Goal: Task Accomplishment & Management: Manage account settings

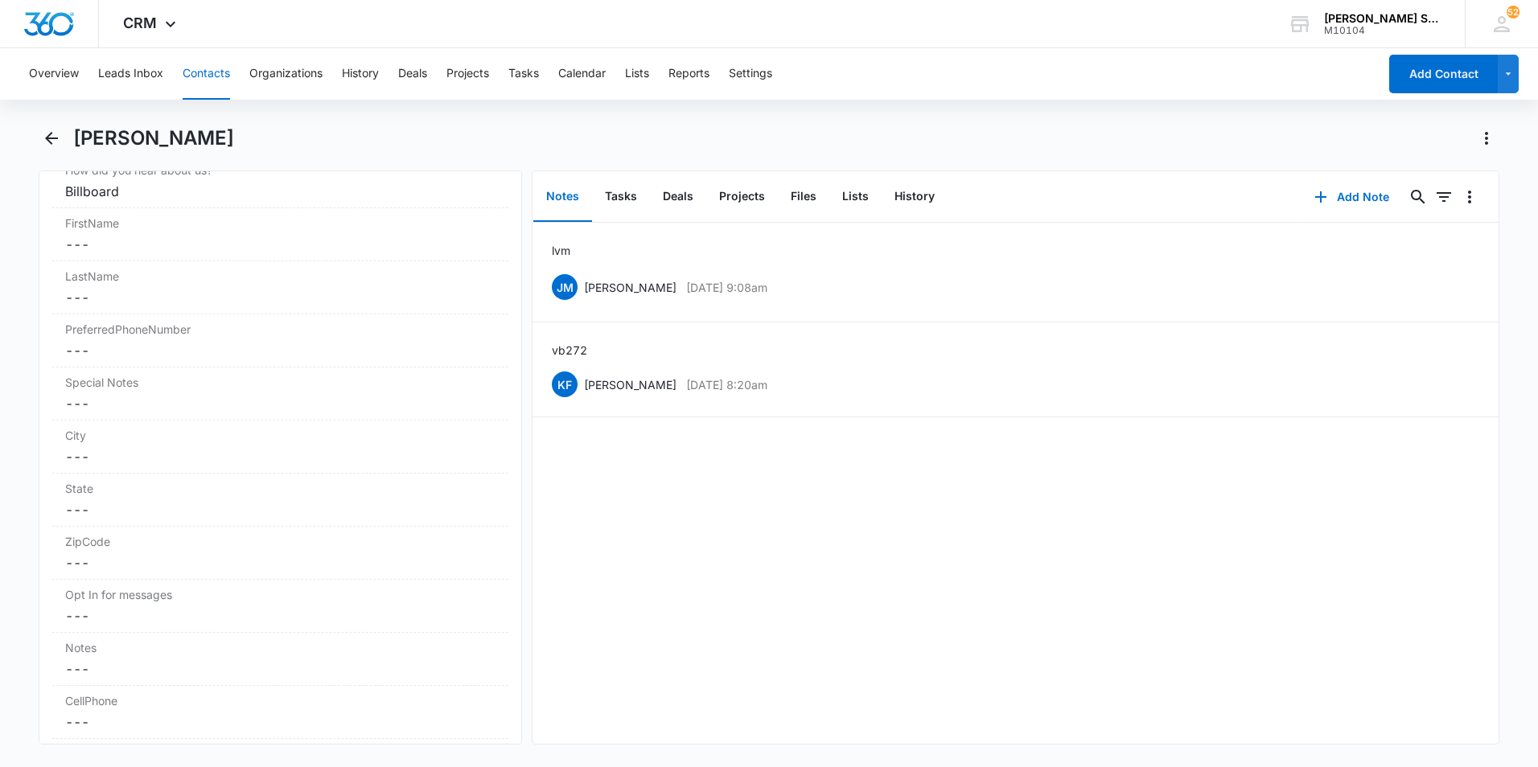
scroll to position [1287, 0]
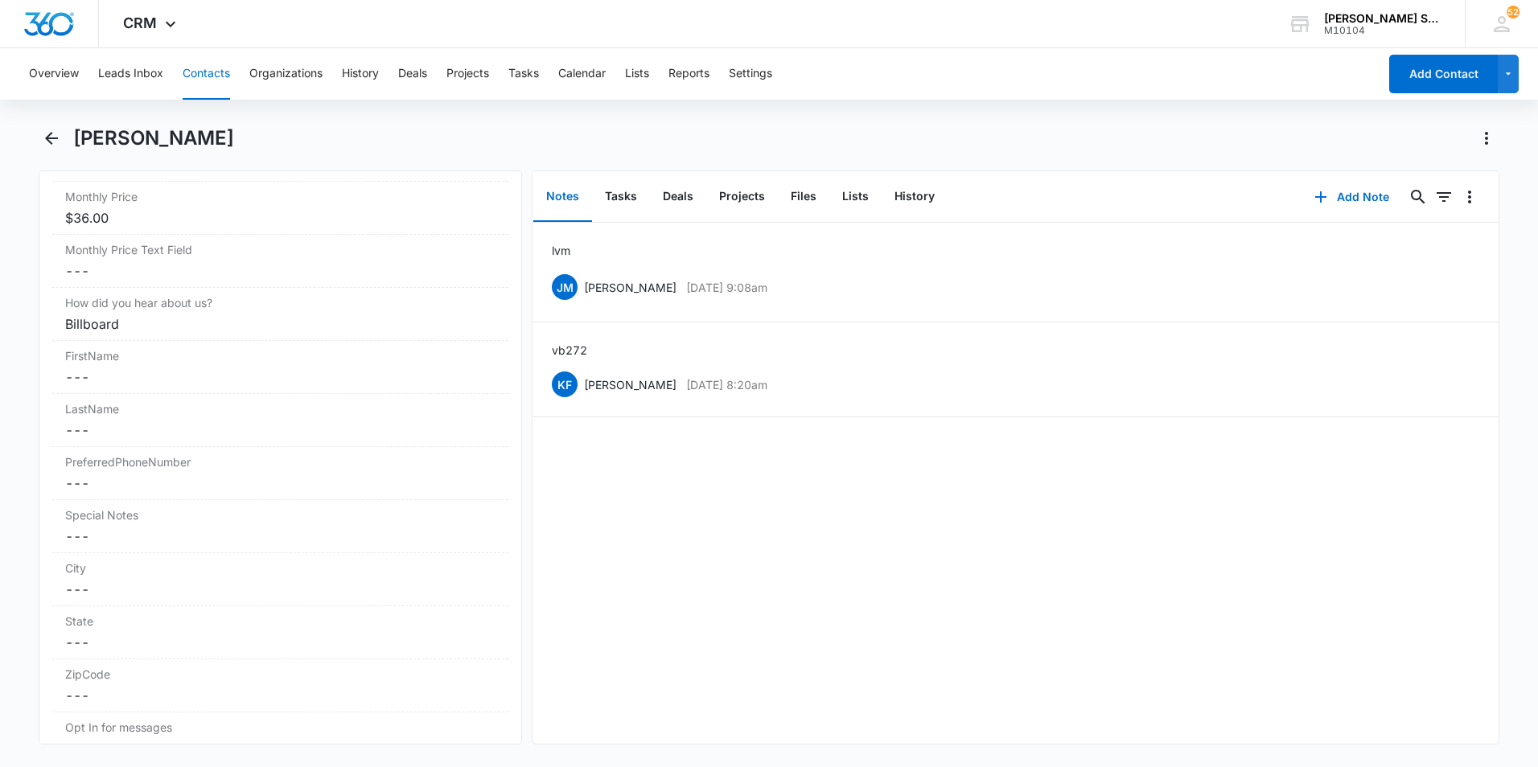
click at [204, 77] on button "Contacts" at bounding box center [206, 73] width 47 height 51
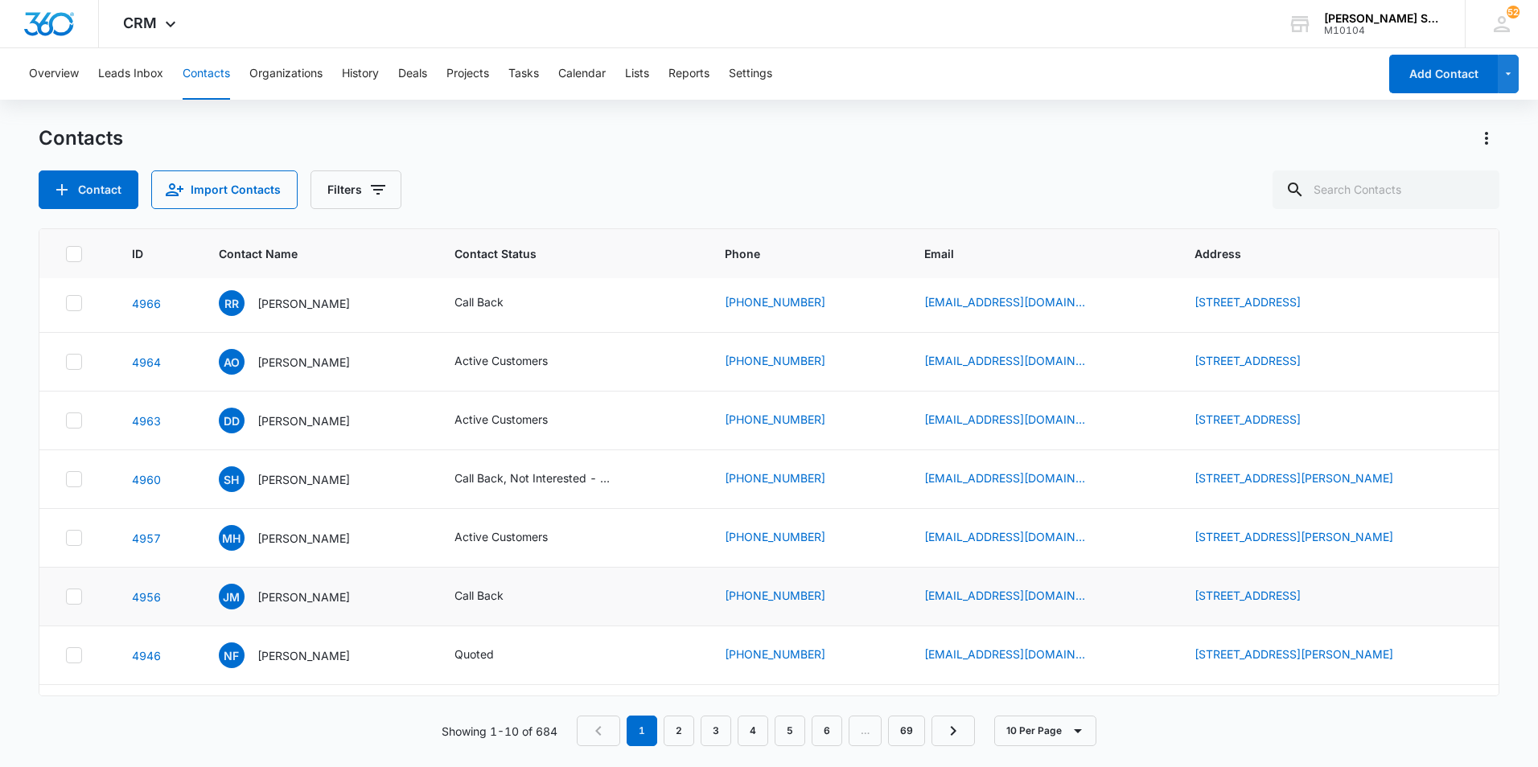
scroll to position [161, 0]
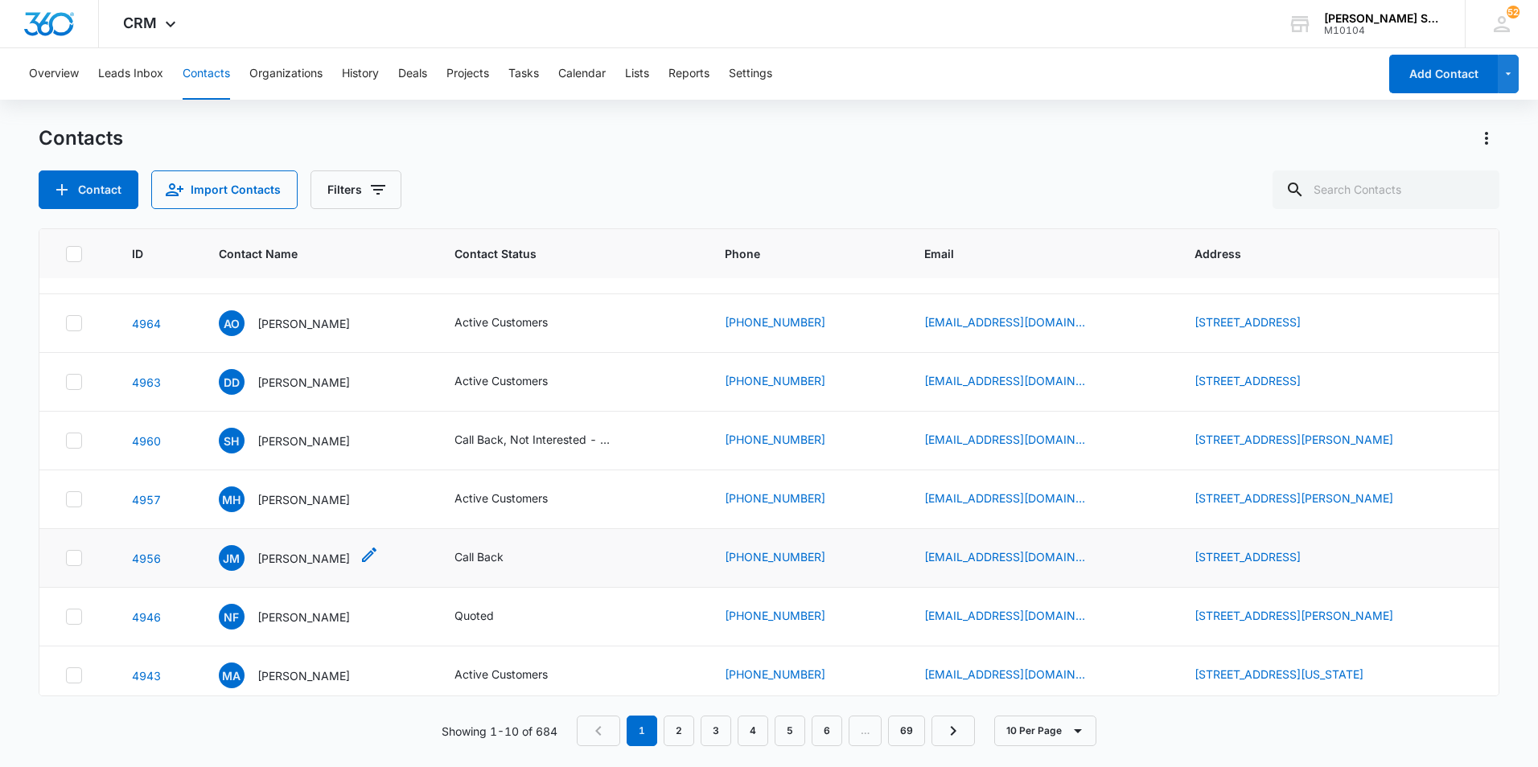
click at [289, 562] on p "[PERSON_NAME]" at bounding box center [303, 558] width 92 height 17
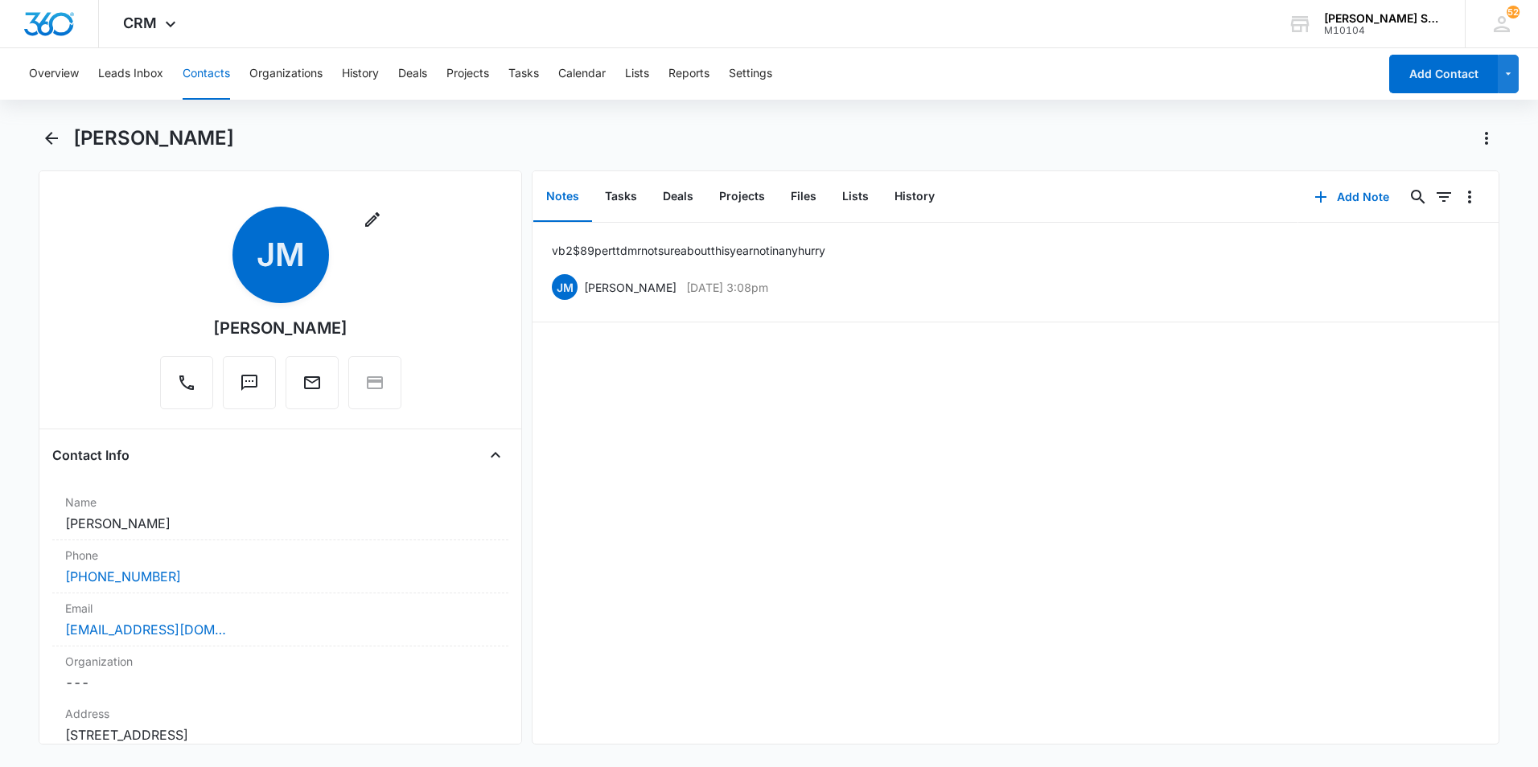
click at [218, 71] on button "Contacts" at bounding box center [206, 73] width 47 height 51
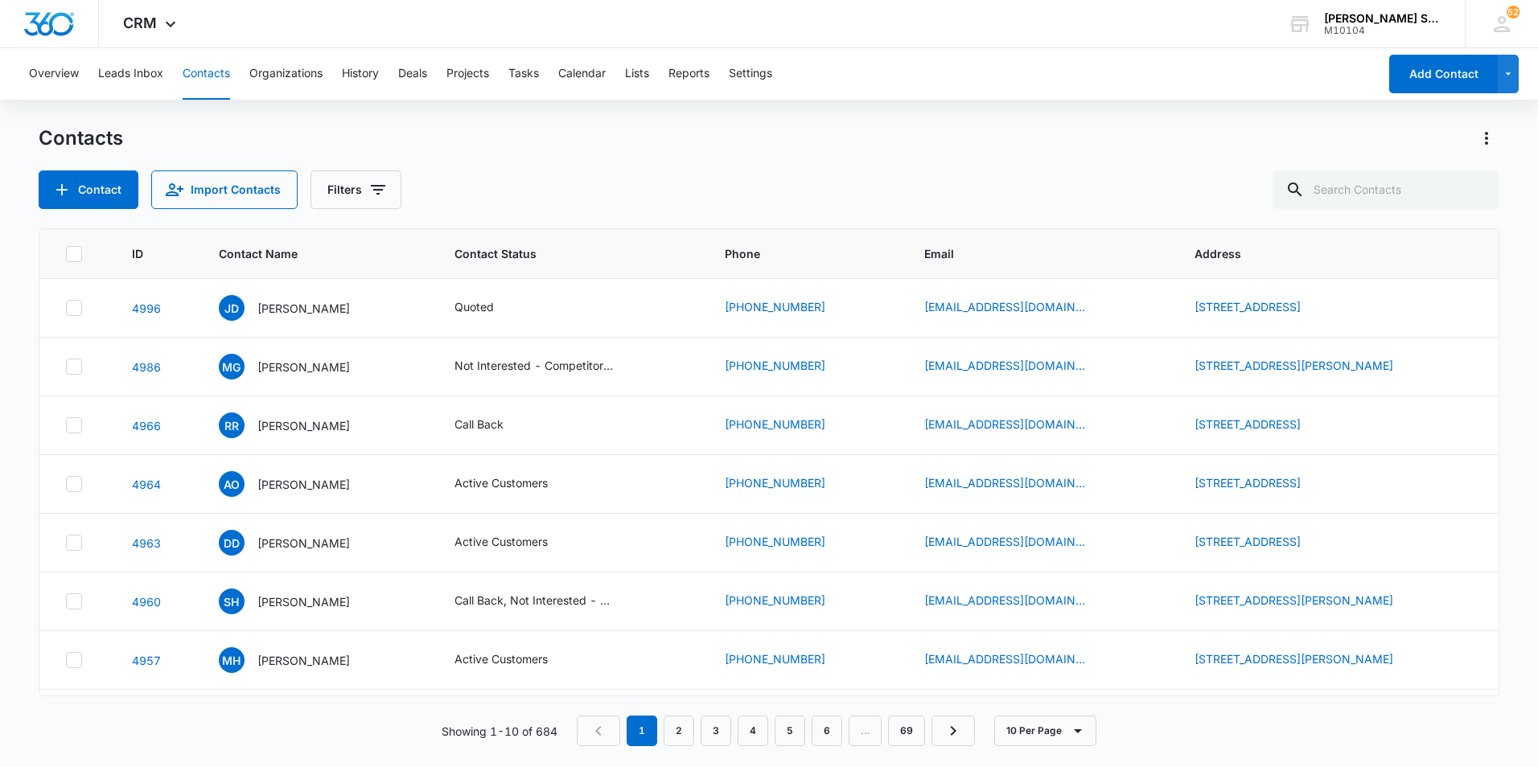
scroll to position [161, 0]
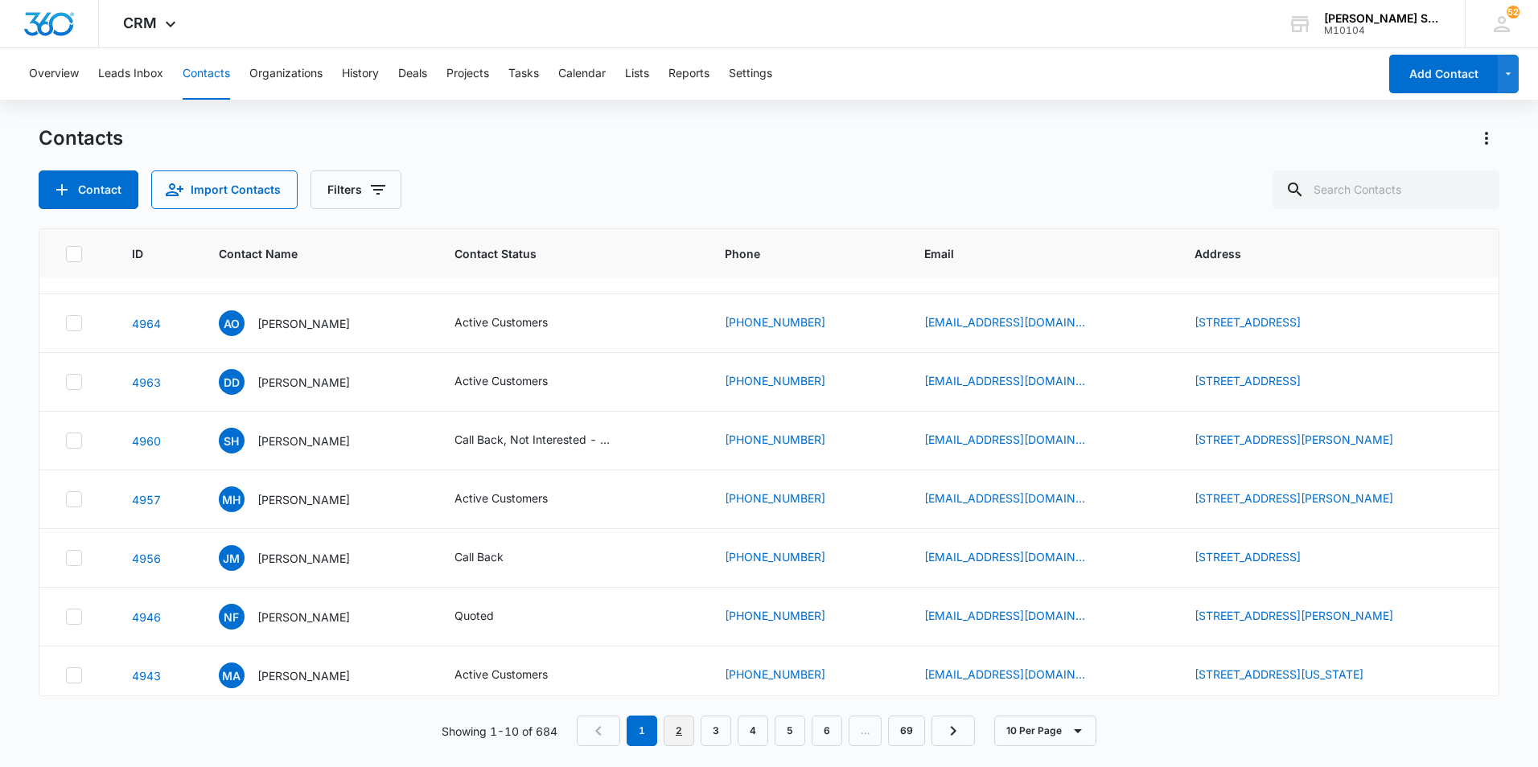
click at [670, 722] on link "2" at bounding box center [679, 731] width 31 height 31
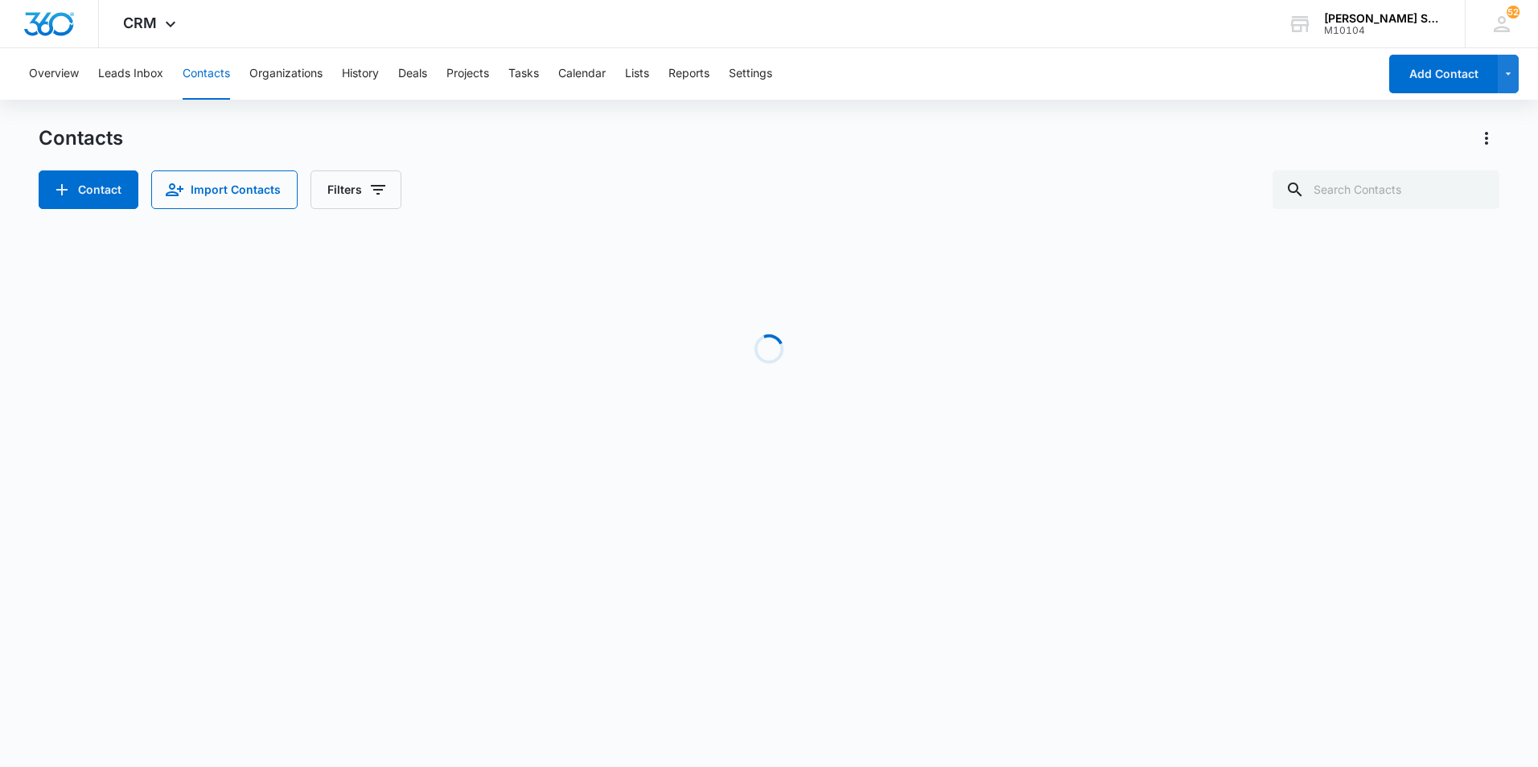
scroll to position [0, 0]
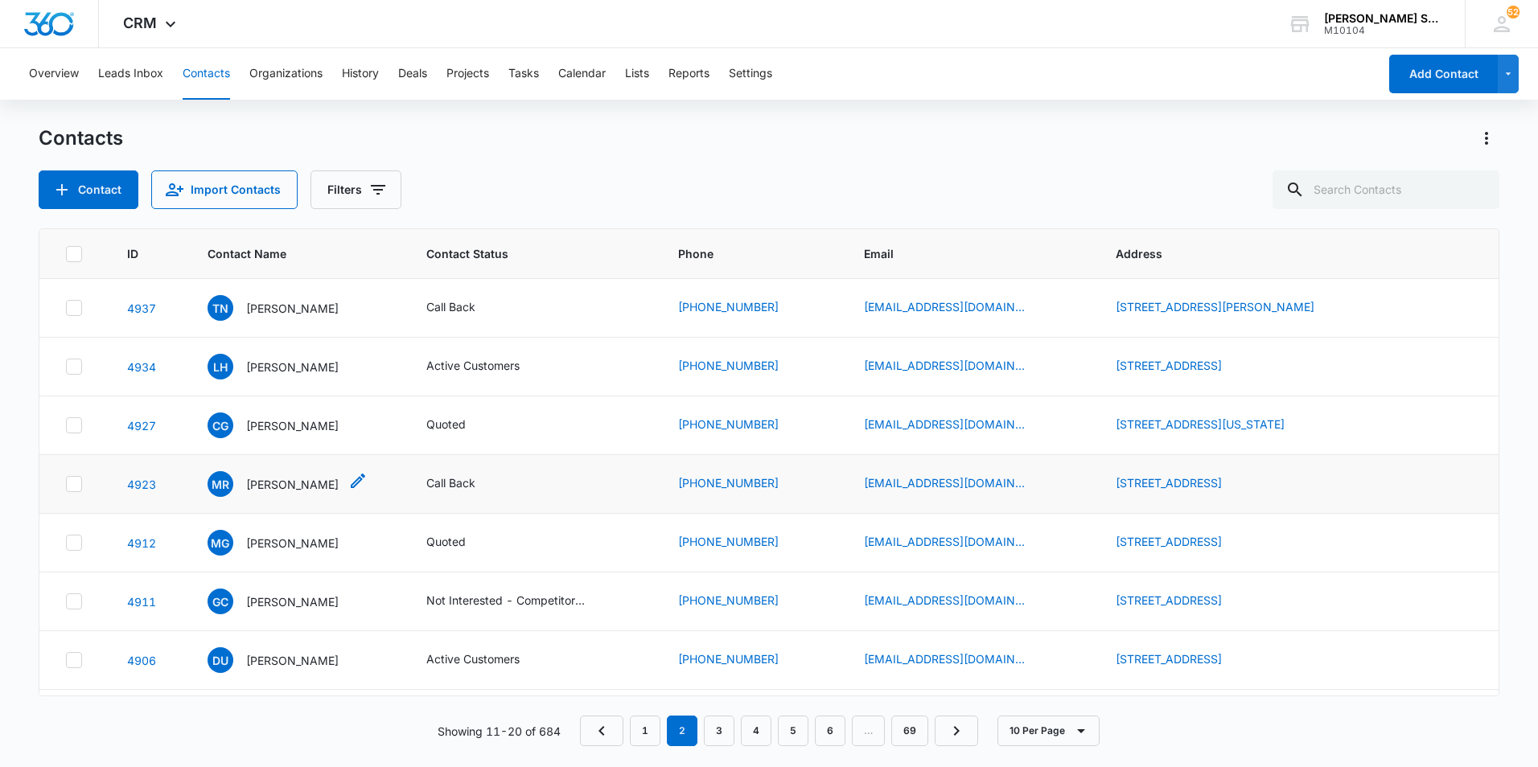
click at [298, 492] on p "[PERSON_NAME]" at bounding box center [292, 484] width 92 height 17
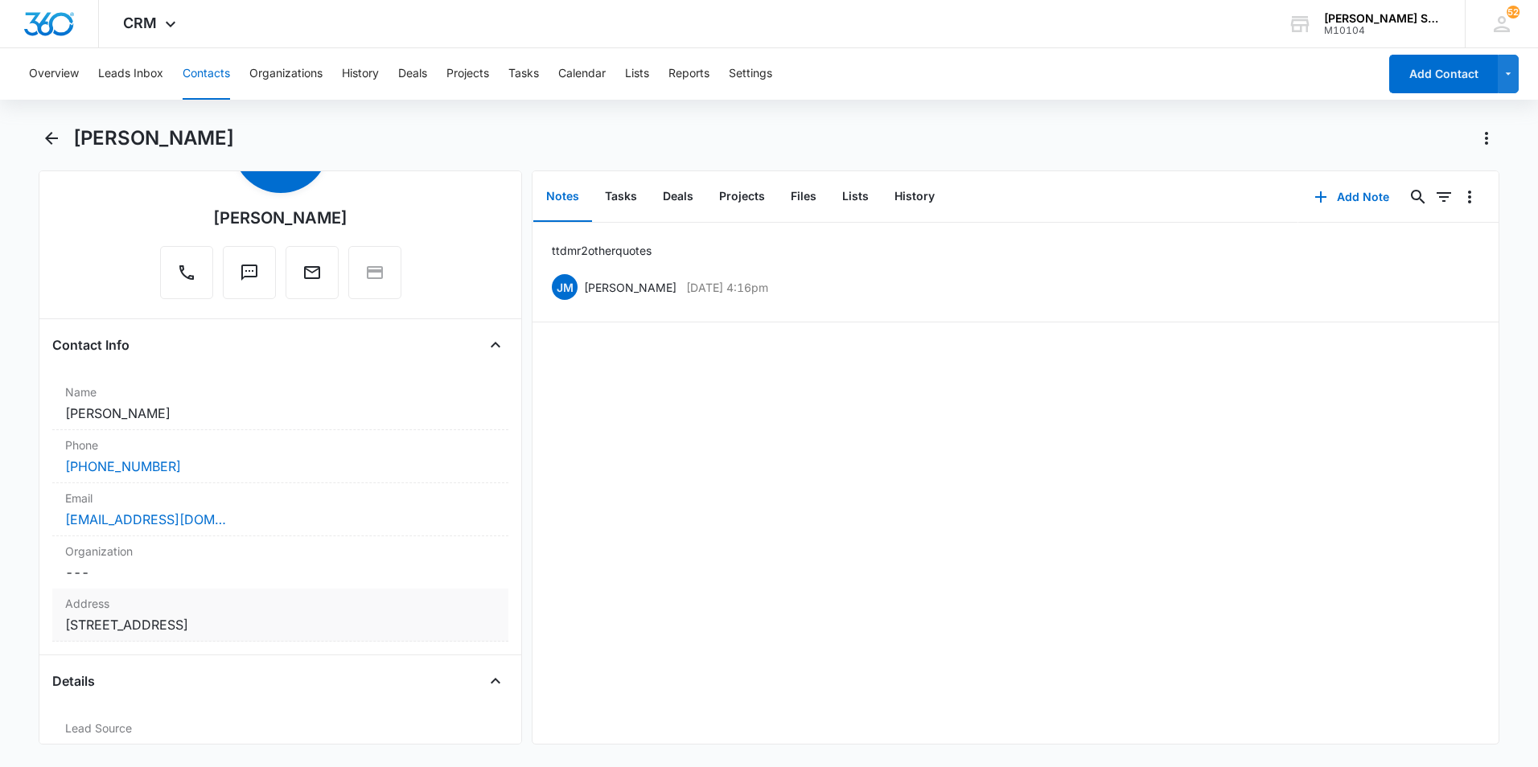
scroll to position [161, 0]
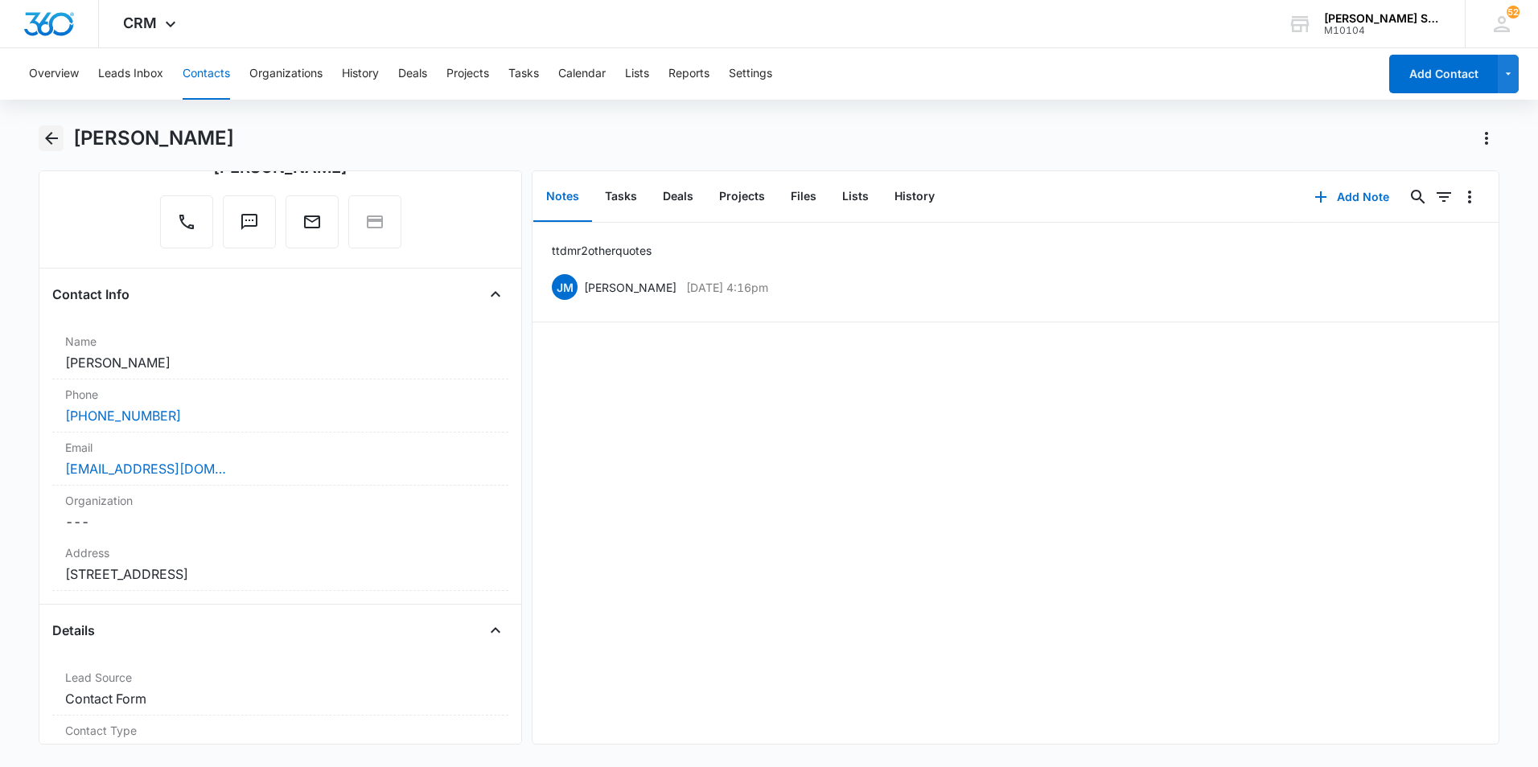
click at [53, 140] on icon "Back" at bounding box center [51, 138] width 19 height 19
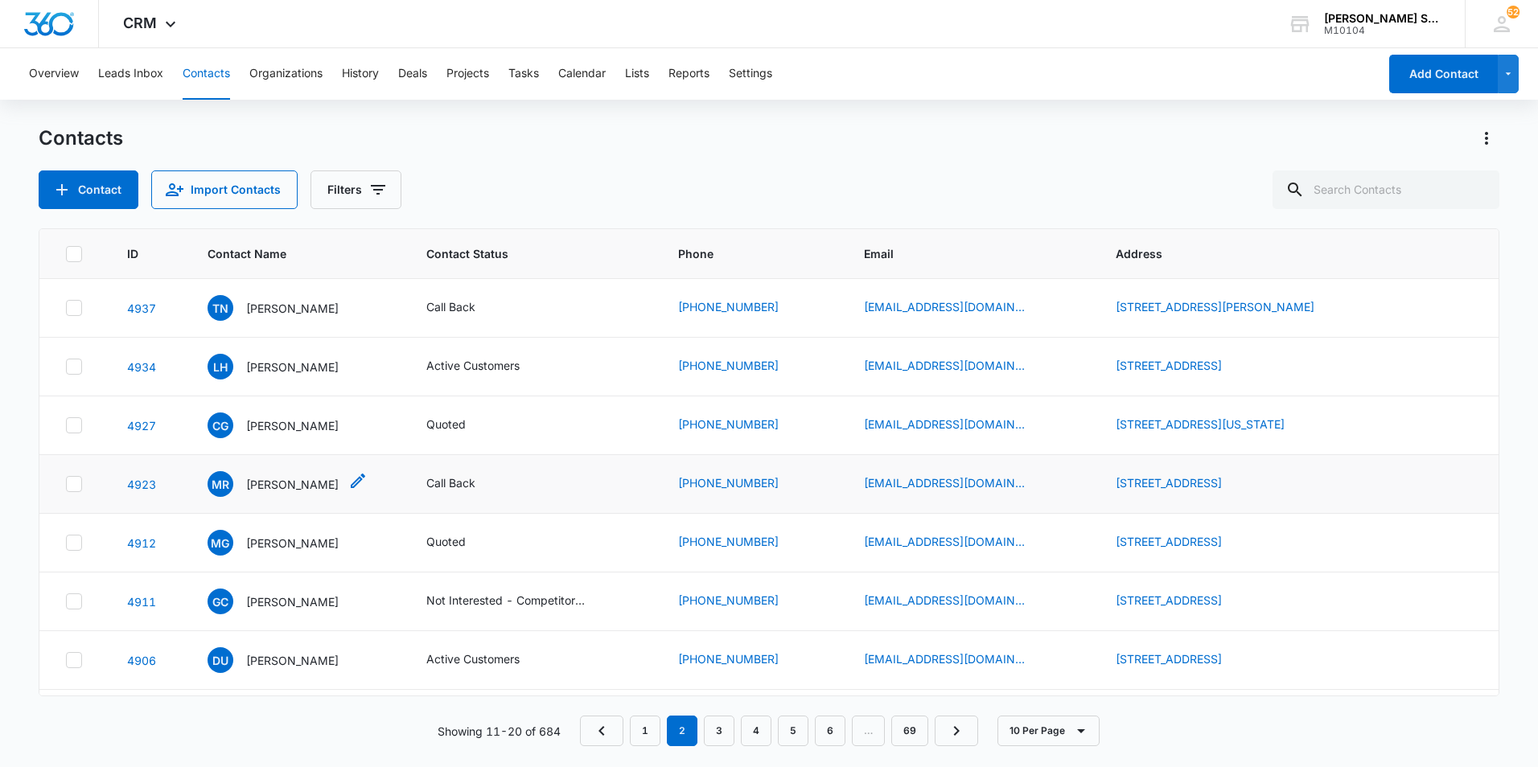
click at [327, 483] on p "[PERSON_NAME]" at bounding box center [292, 484] width 92 height 17
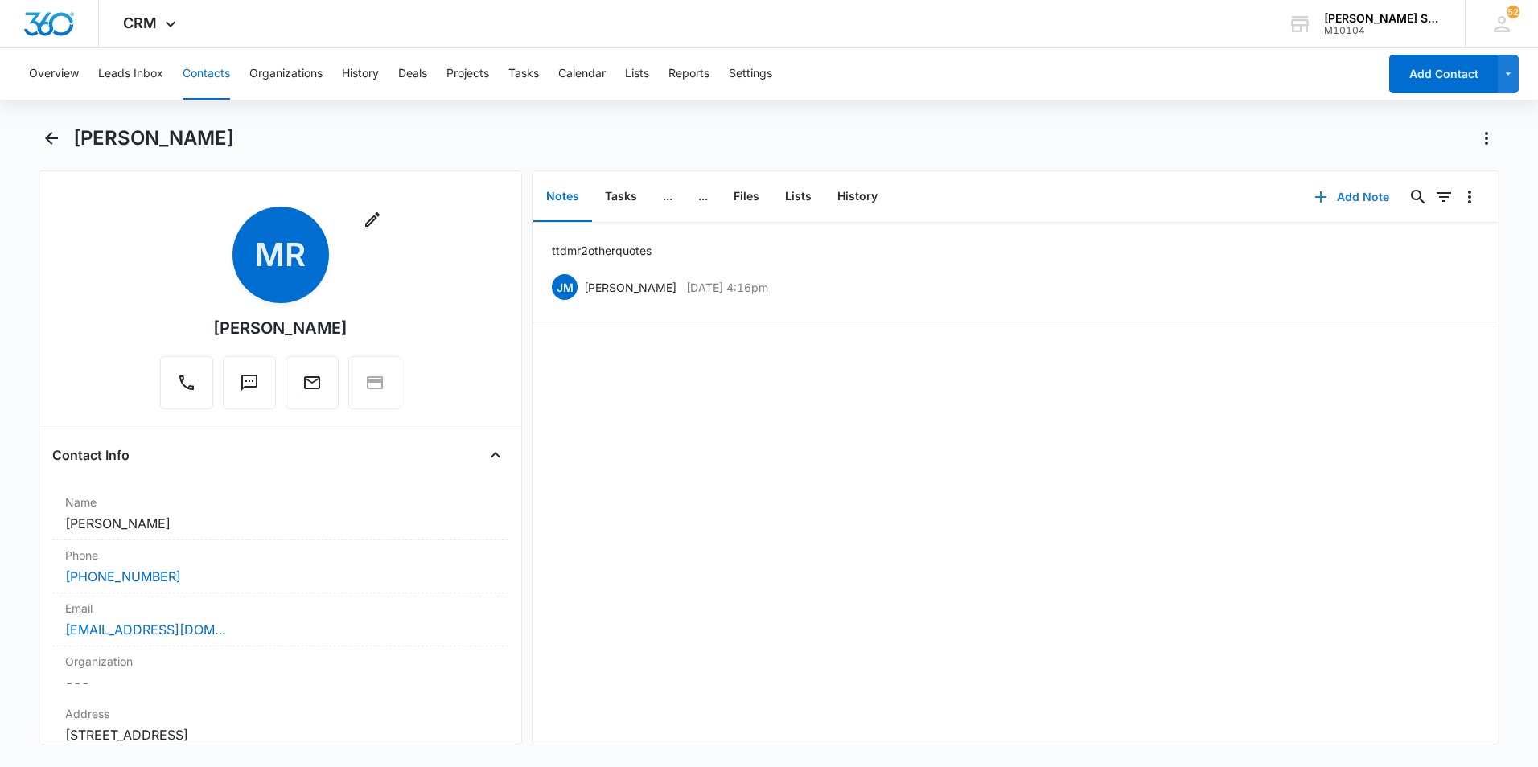
click at [1334, 193] on button "Add Note" at bounding box center [1351, 197] width 107 height 39
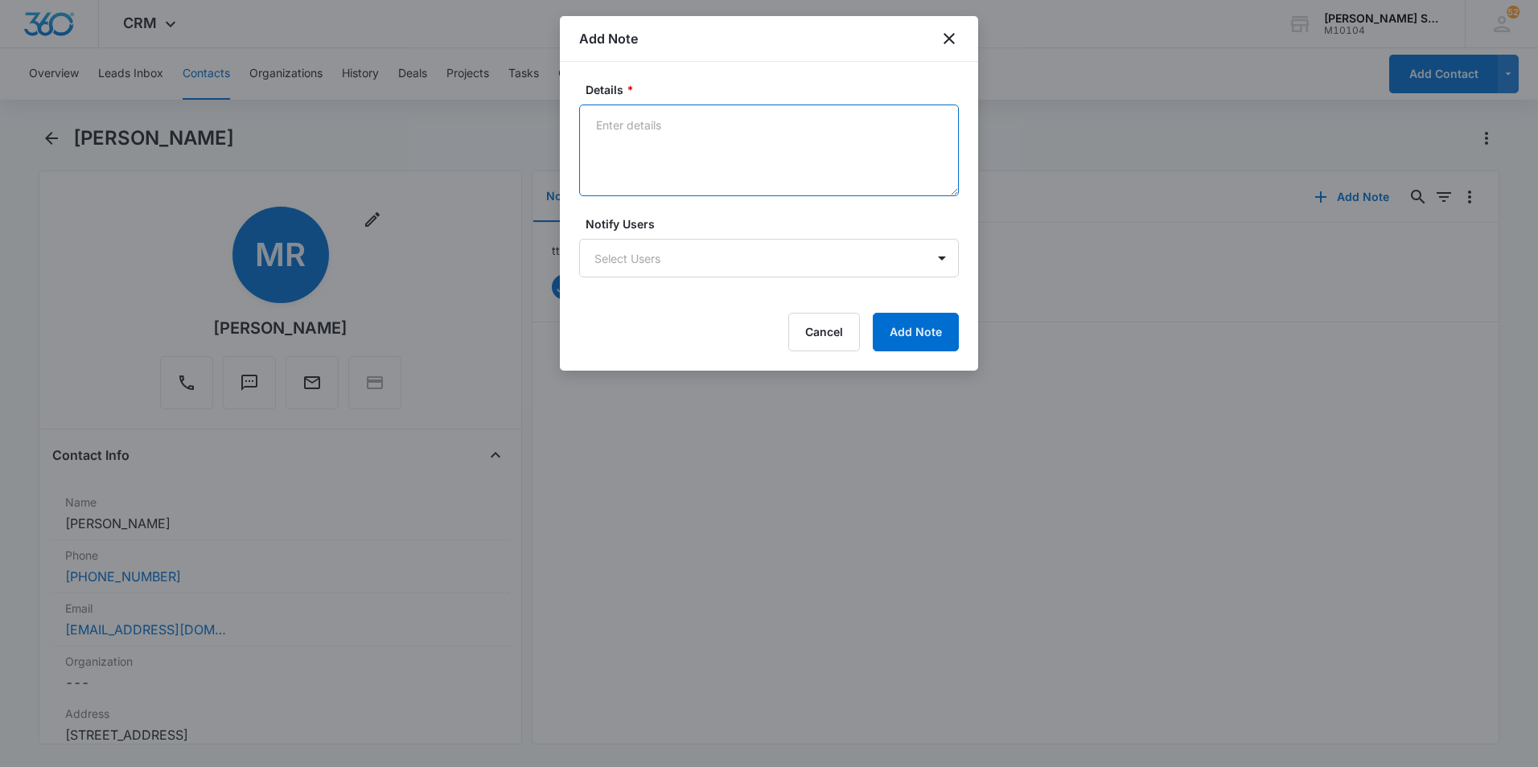
click at [655, 142] on textarea "Details *" at bounding box center [769, 151] width 380 height 92
type textarea "texted"
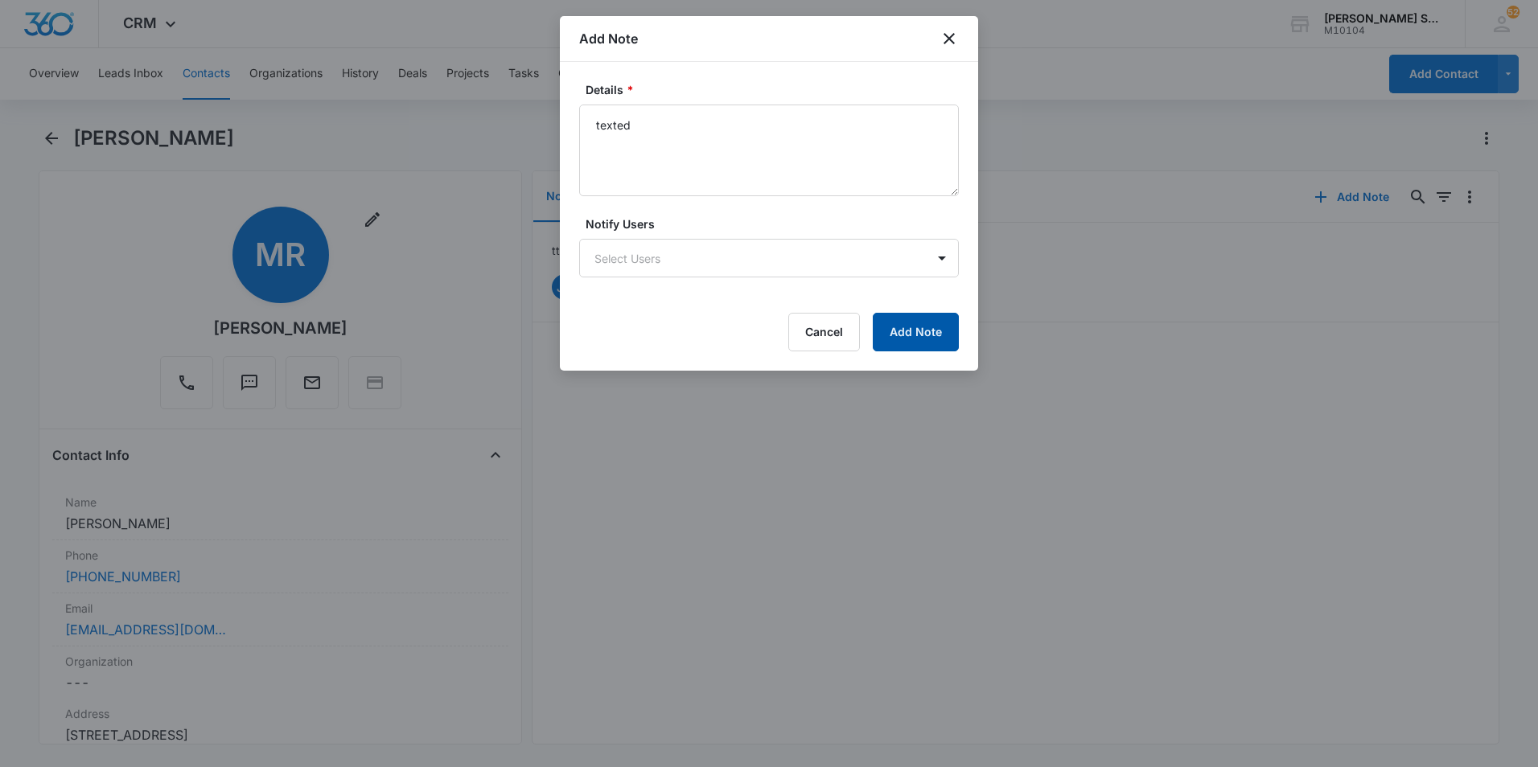
click at [896, 330] on button "Add Note" at bounding box center [916, 332] width 86 height 39
